Goal: Check status: Check status

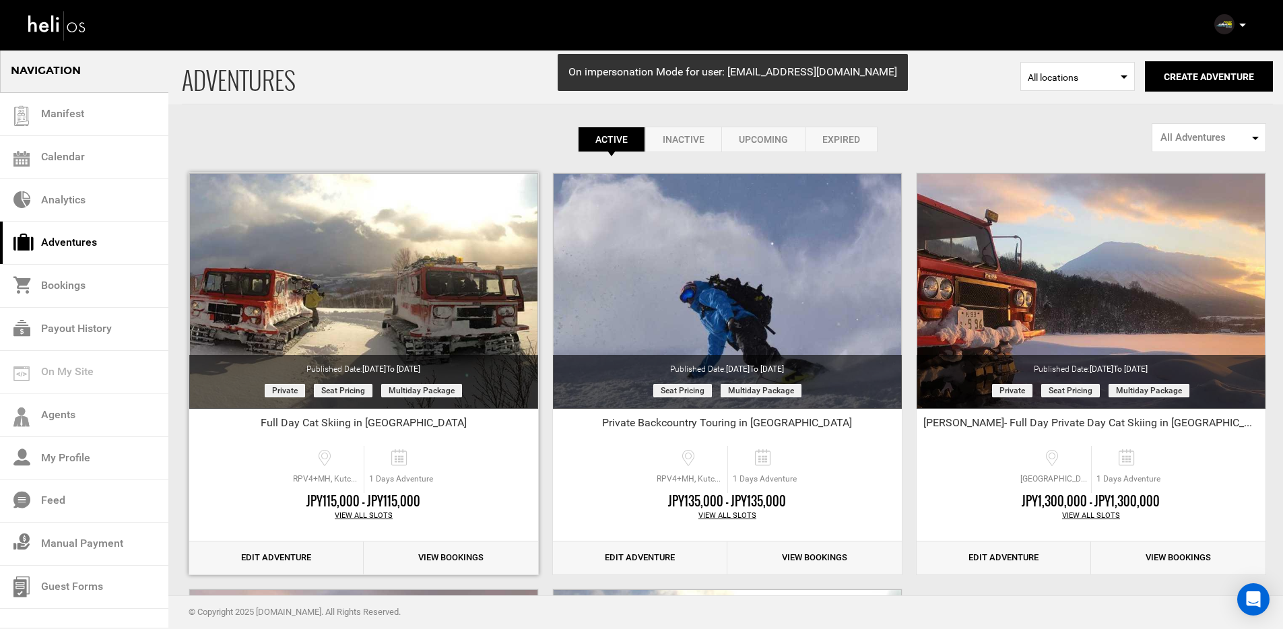
click at [433, 554] on link "View Bookings" at bounding box center [451, 558] width 174 height 33
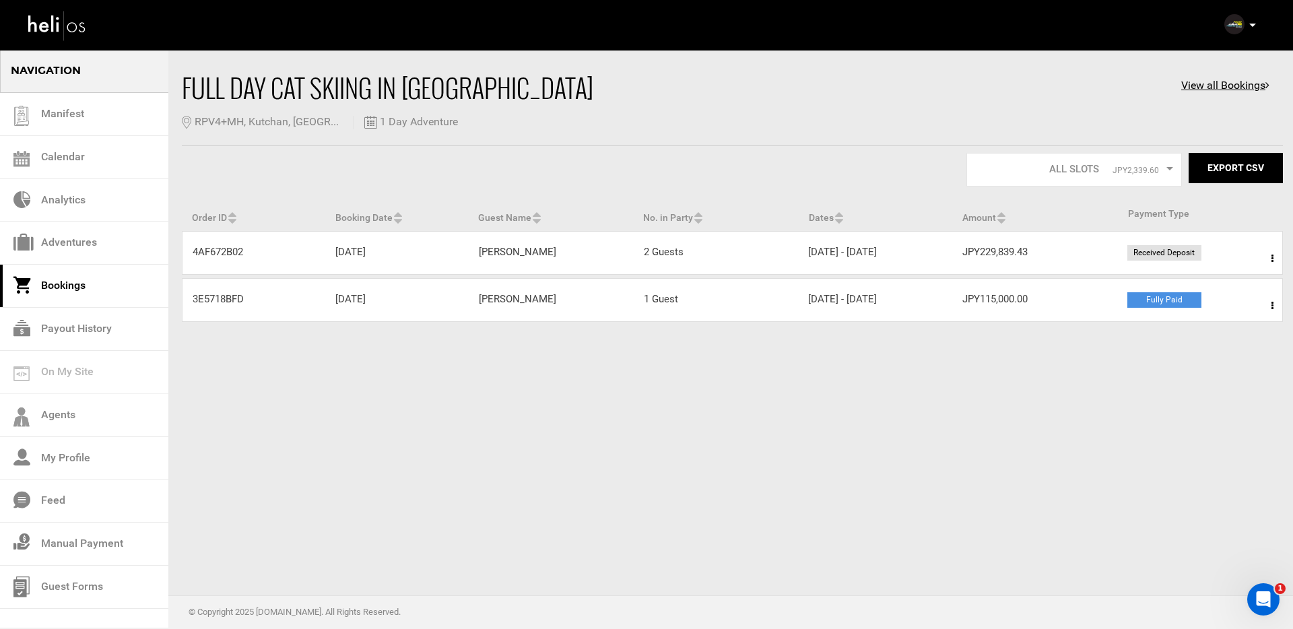
click at [1273, 257] on icon at bounding box center [1273, 258] width 2 height 9
click at [1219, 294] on link "View Details" at bounding box center [1223, 300] width 133 height 34
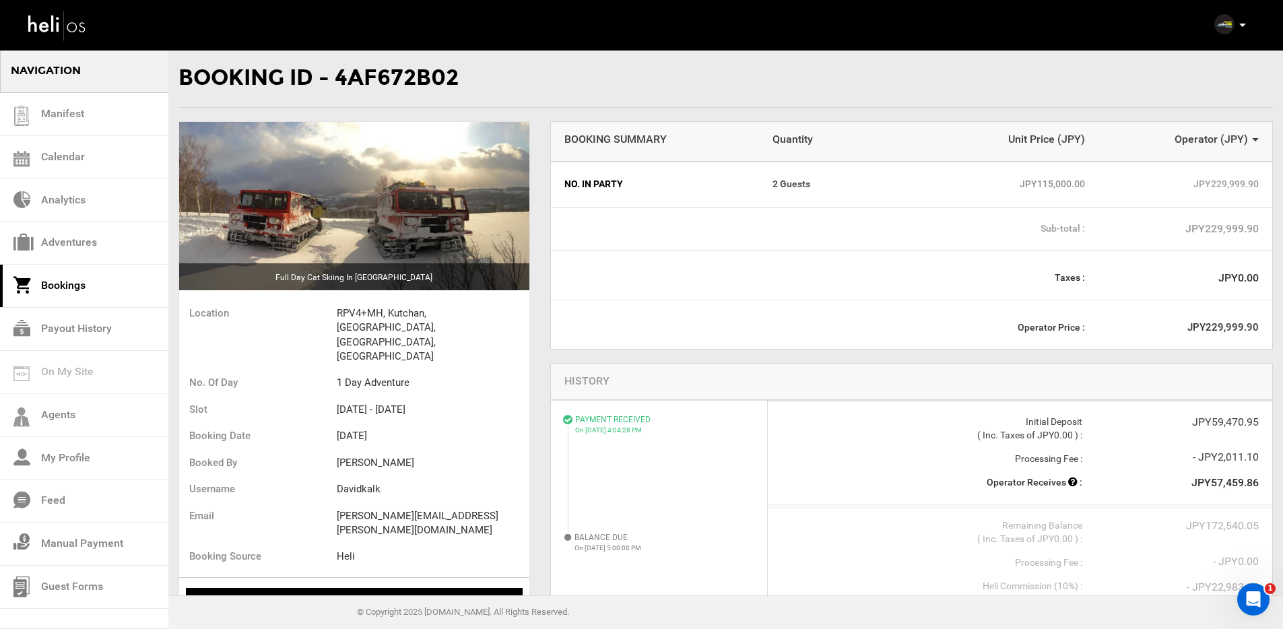
click at [1243, 22] on p at bounding box center [1242, 25] width 8 height 15
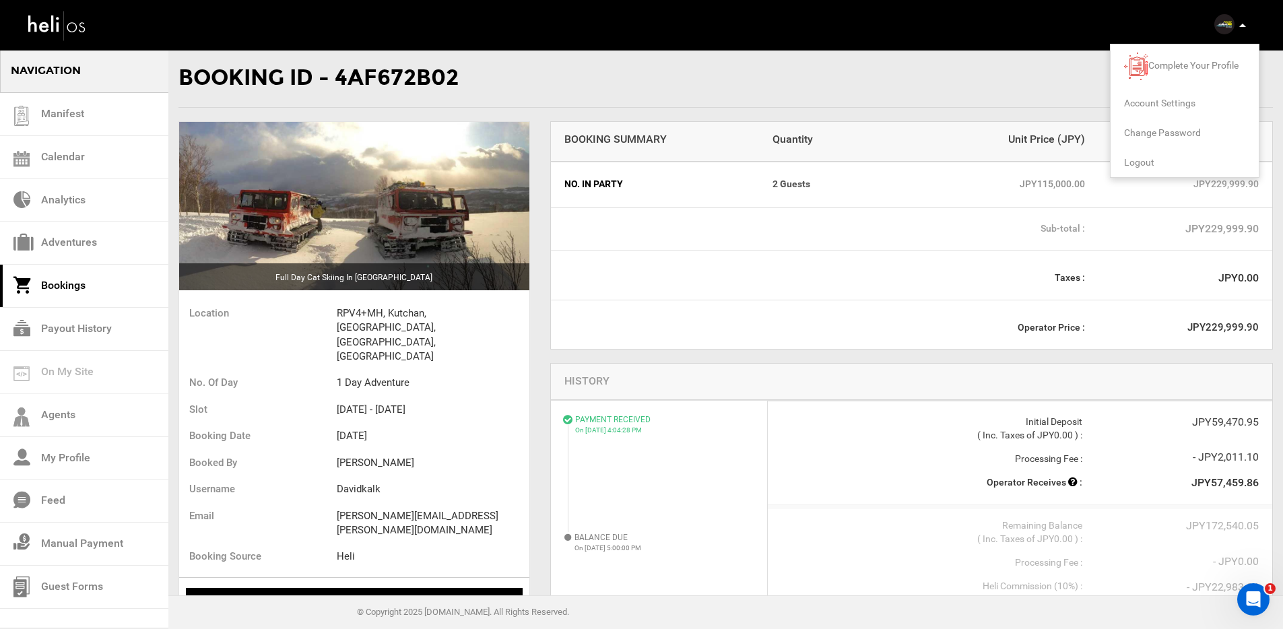
click at [1145, 163] on span "Logout" at bounding box center [1139, 162] width 30 height 11
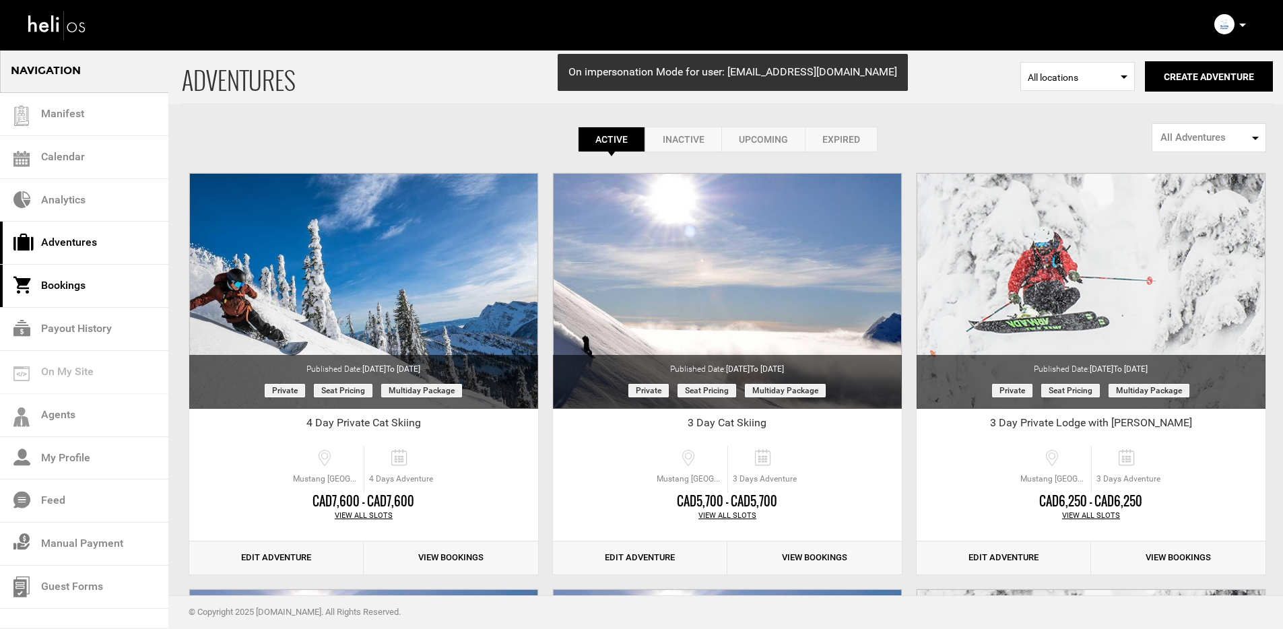
click at [73, 276] on link "Bookings" at bounding box center [84, 286] width 168 height 43
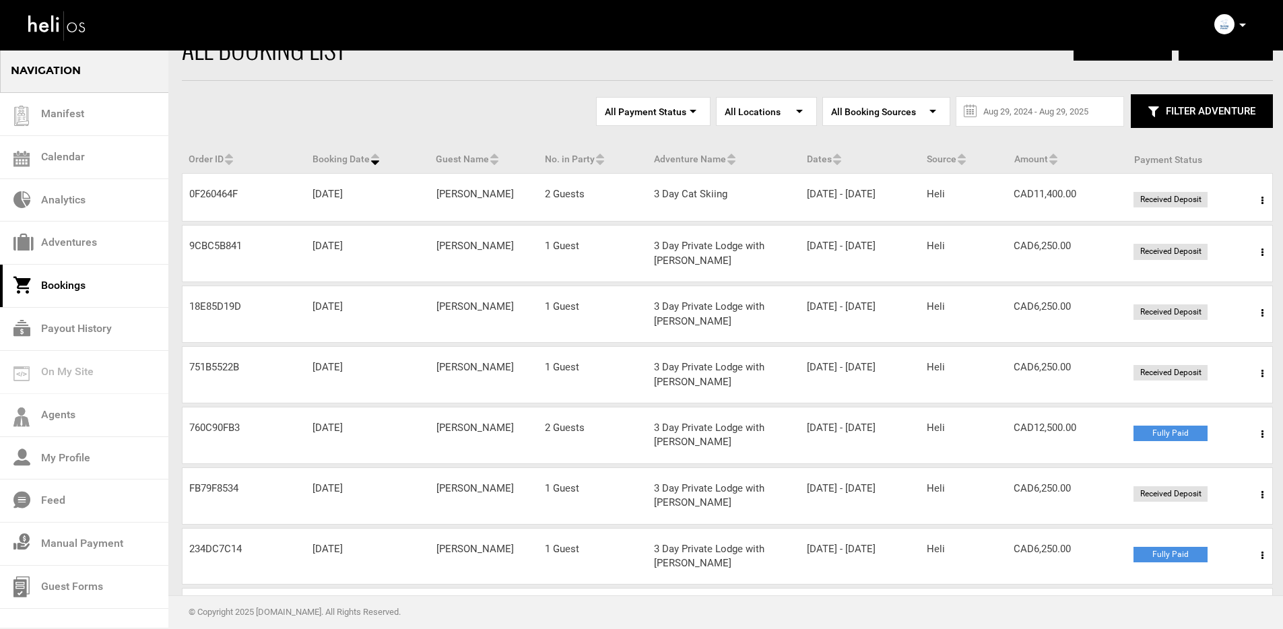
scroll to position [51, 0]
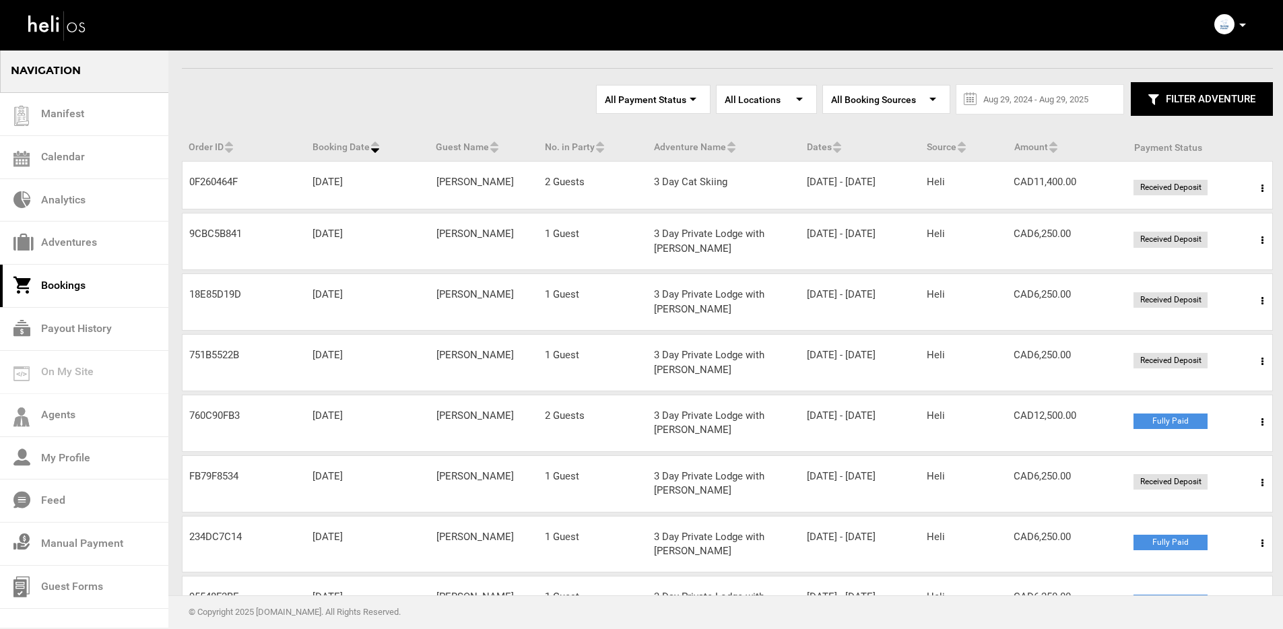
click at [1263, 427] on icon at bounding box center [1263, 422] width 2 height 9
click at [1168, 474] on link "View Details" at bounding box center [1213, 464] width 133 height 34
